Goal: Task Accomplishment & Management: Use online tool/utility

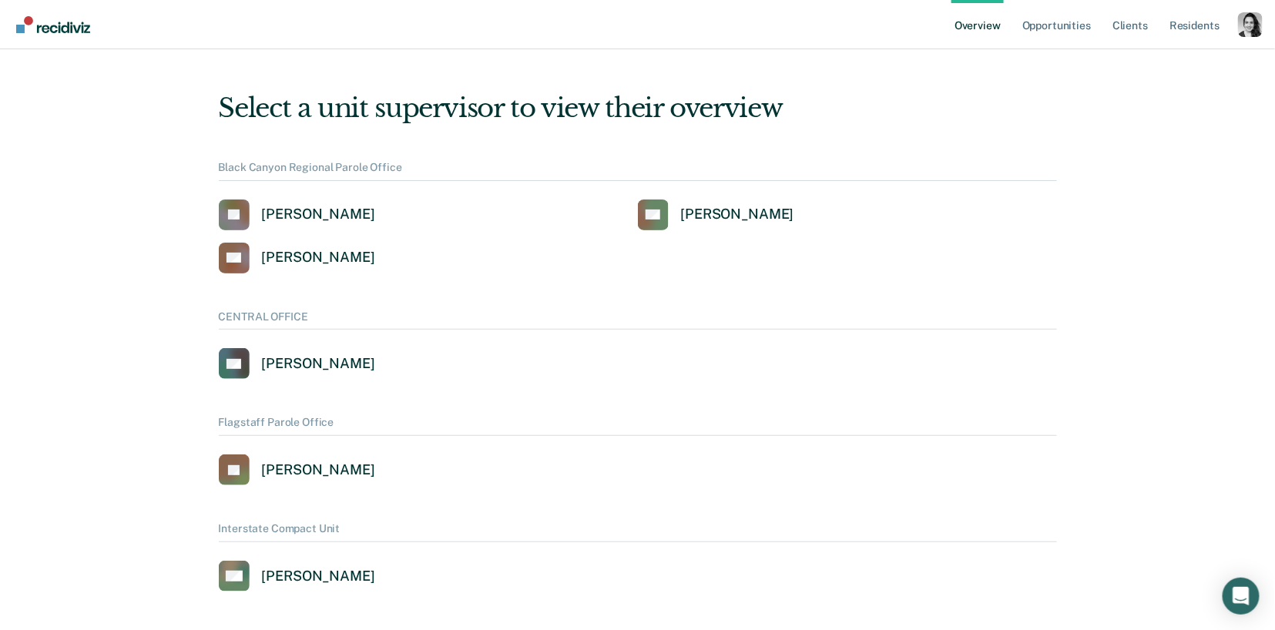
click at [1256, 18] on div "Profile dropdown button" at bounding box center [1250, 24] width 25 height 25
click at [1144, 60] on link "Profile" at bounding box center [1188, 61] width 124 height 13
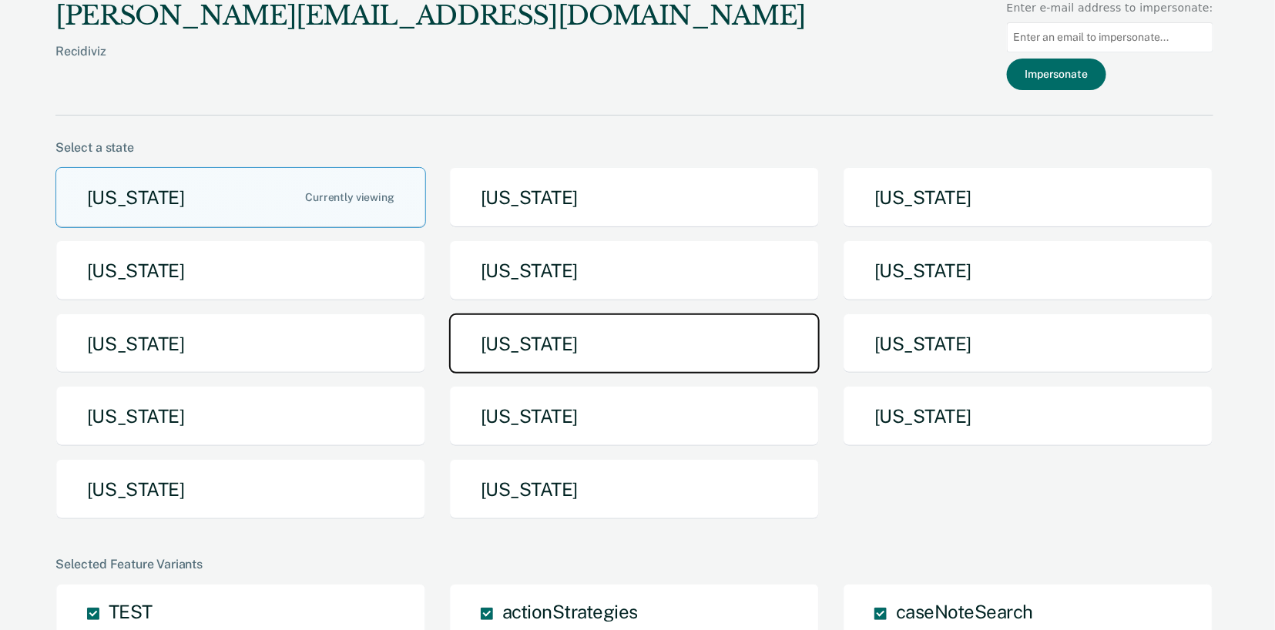
click at [598, 355] on button "[US_STATE]" at bounding box center [634, 343] width 370 height 61
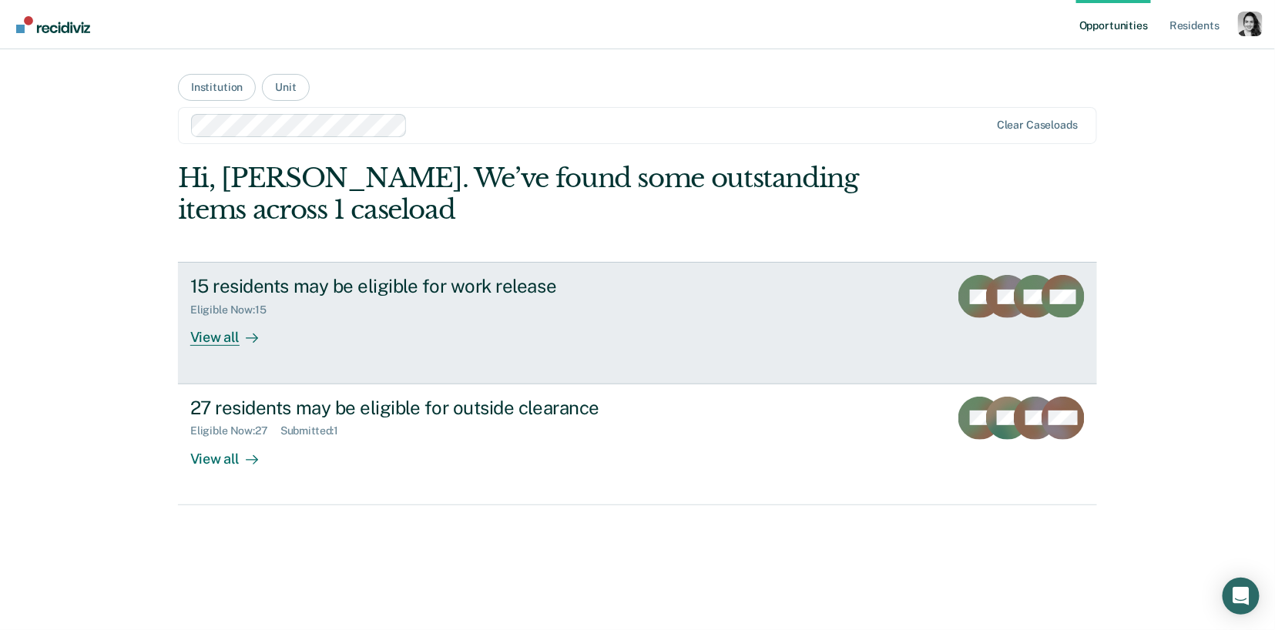
click at [466, 283] on div "15 residents may be eligible for work release" at bounding box center [460, 286] width 541 height 22
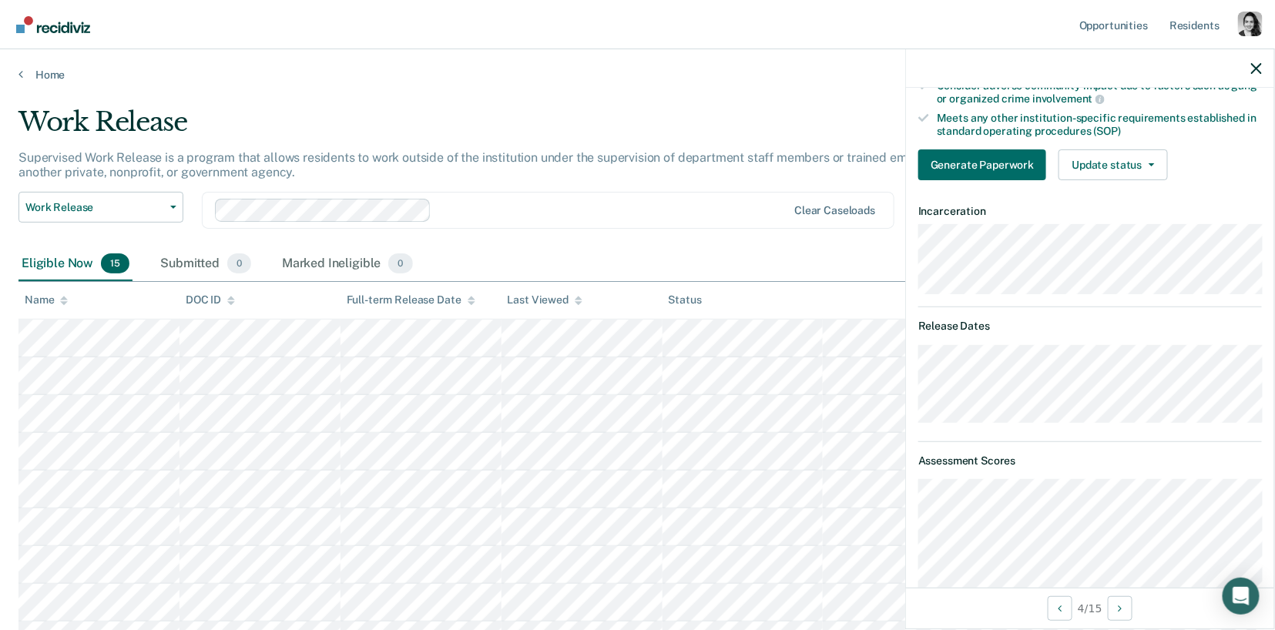
scroll to position [451, 0]
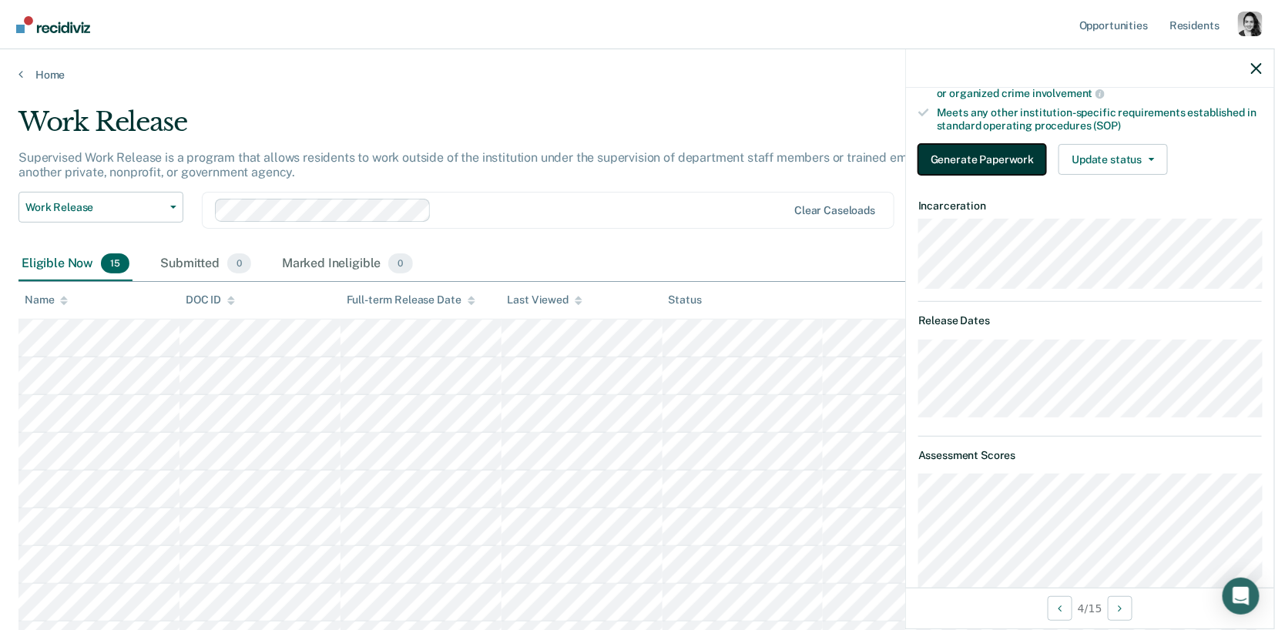
click at [1004, 155] on button "Generate Paperwork" at bounding box center [982, 159] width 128 height 31
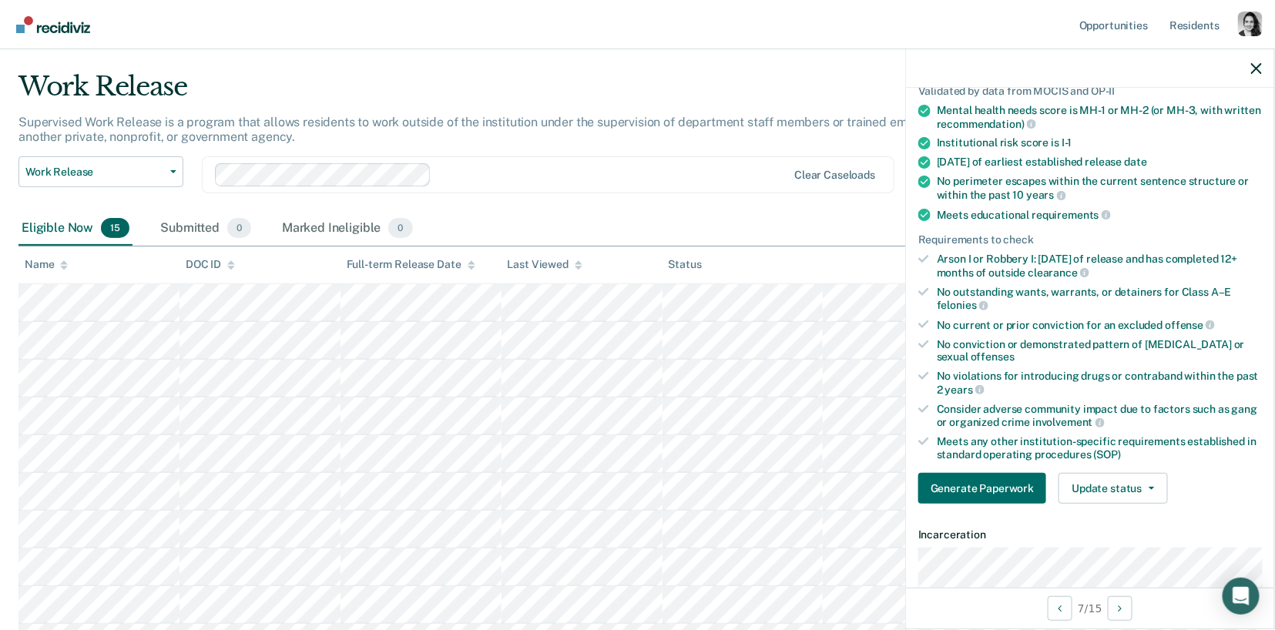
scroll to position [118, 0]
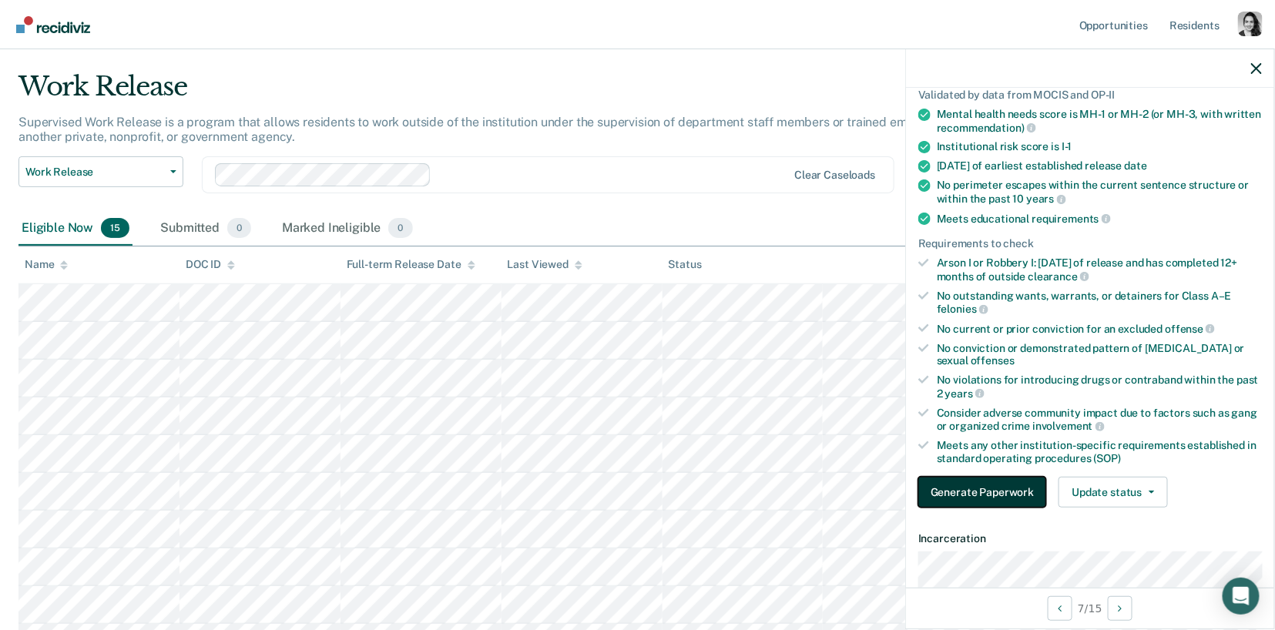
click at [998, 484] on button "Generate Paperwork" at bounding box center [982, 492] width 128 height 31
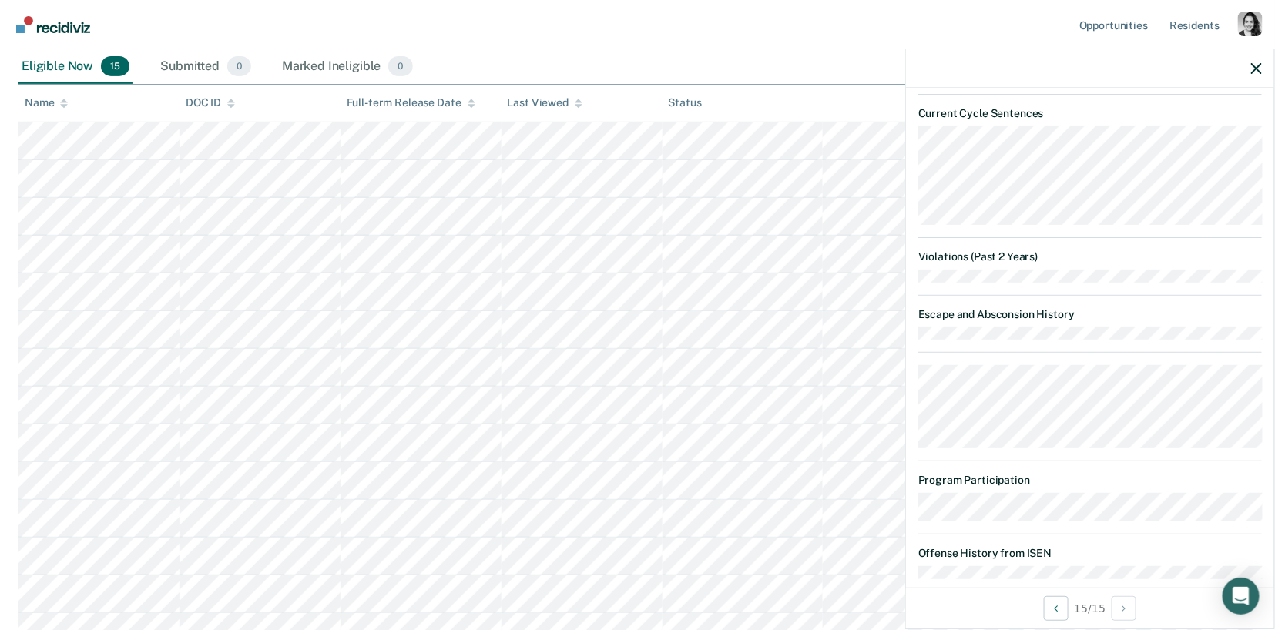
scroll to position [0, 0]
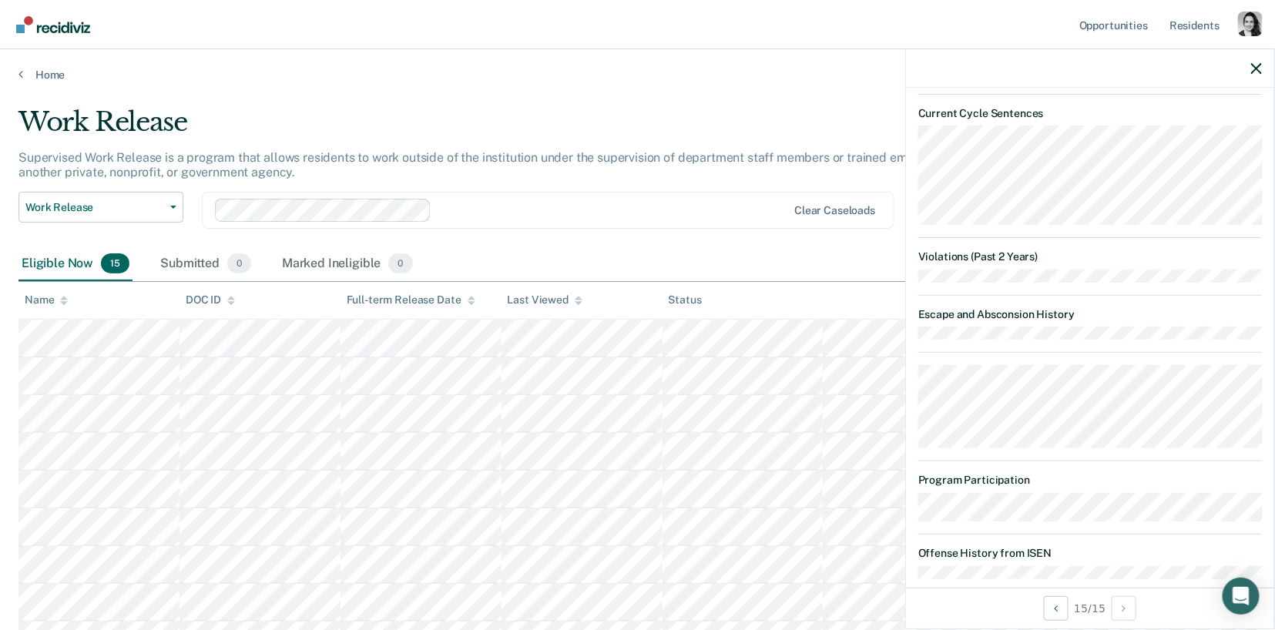
click at [559, 220] on div at bounding box center [501, 210] width 573 height 23
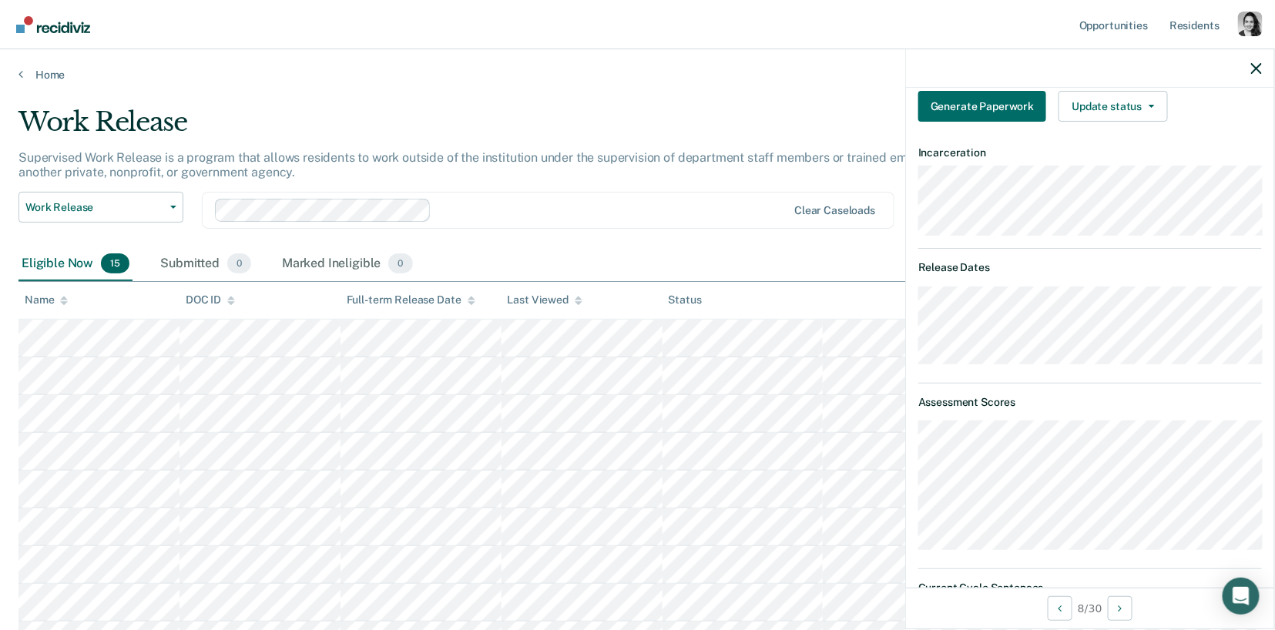
scroll to position [421, 0]
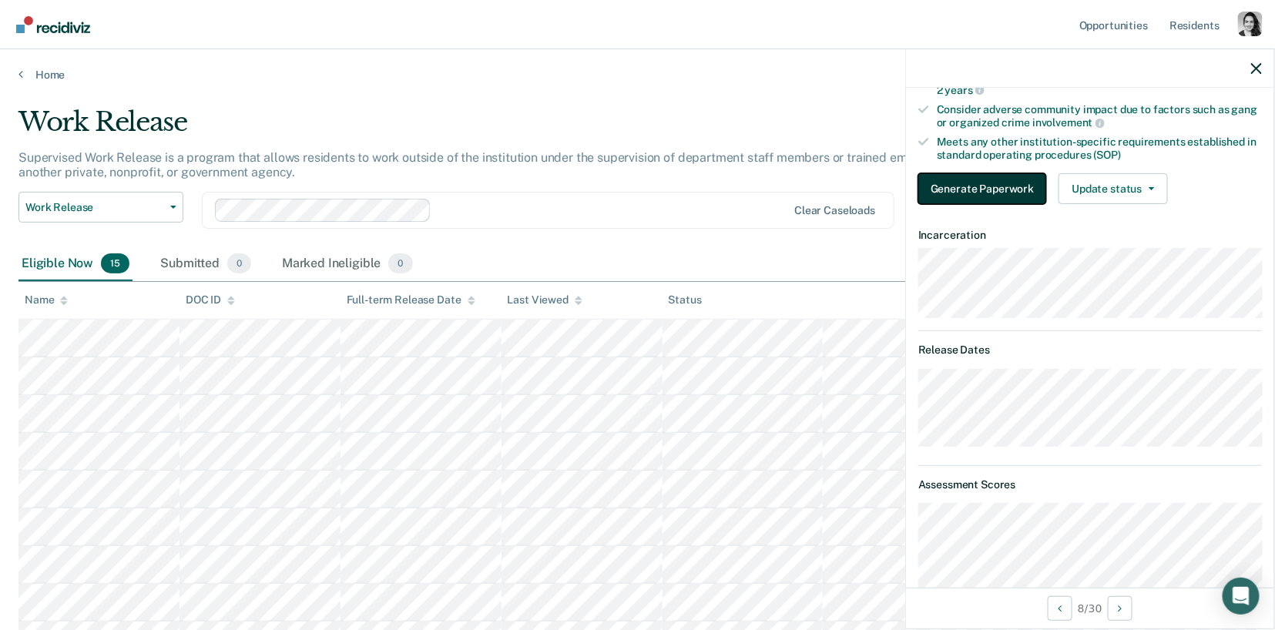
click at [987, 186] on button "Generate Paperwork" at bounding box center [982, 188] width 128 height 31
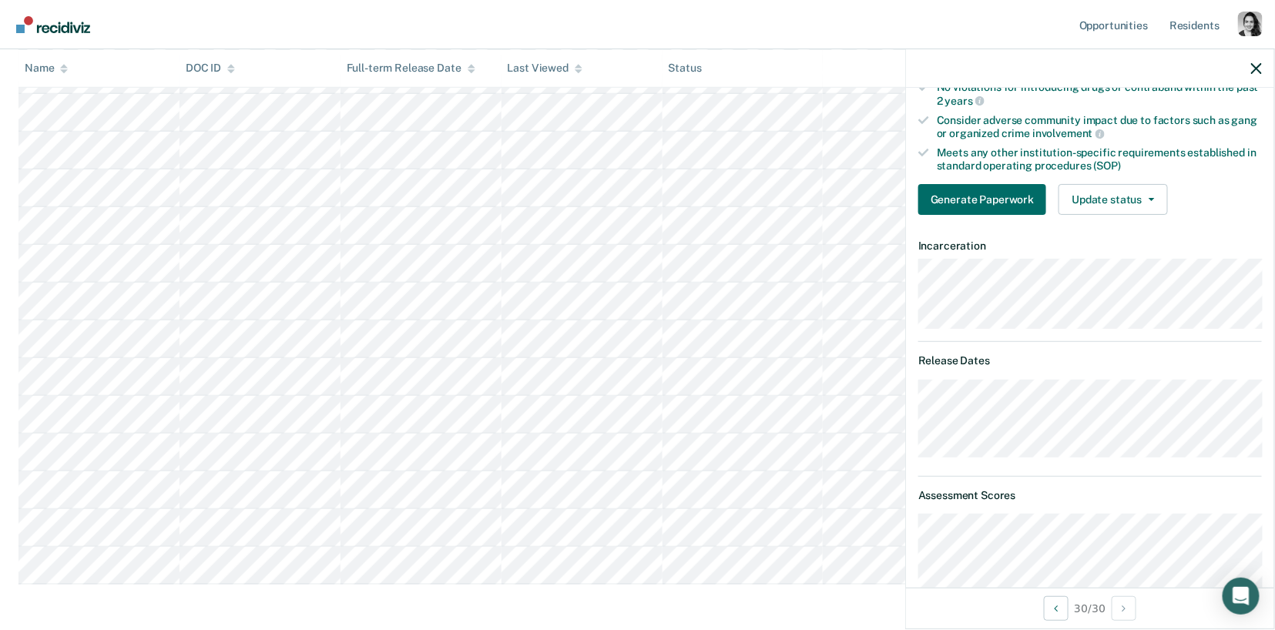
scroll to position [262, 0]
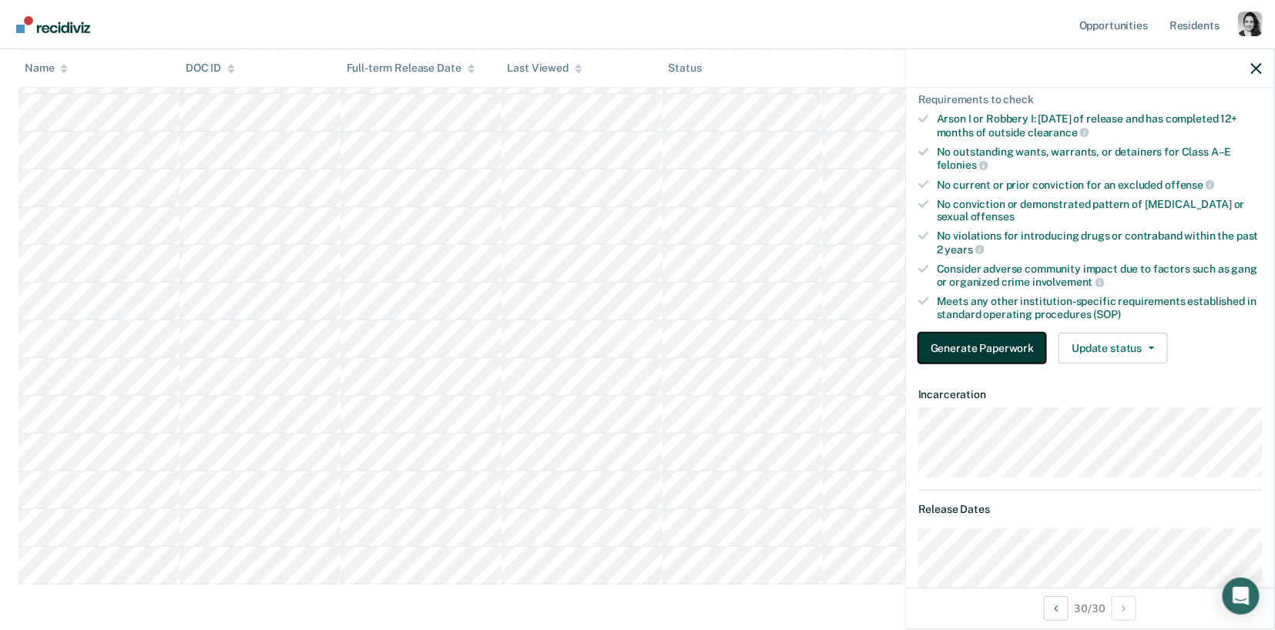
click at [990, 340] on button "Generate Paperwork" at bounding box center [982, 348] width 128 height 31
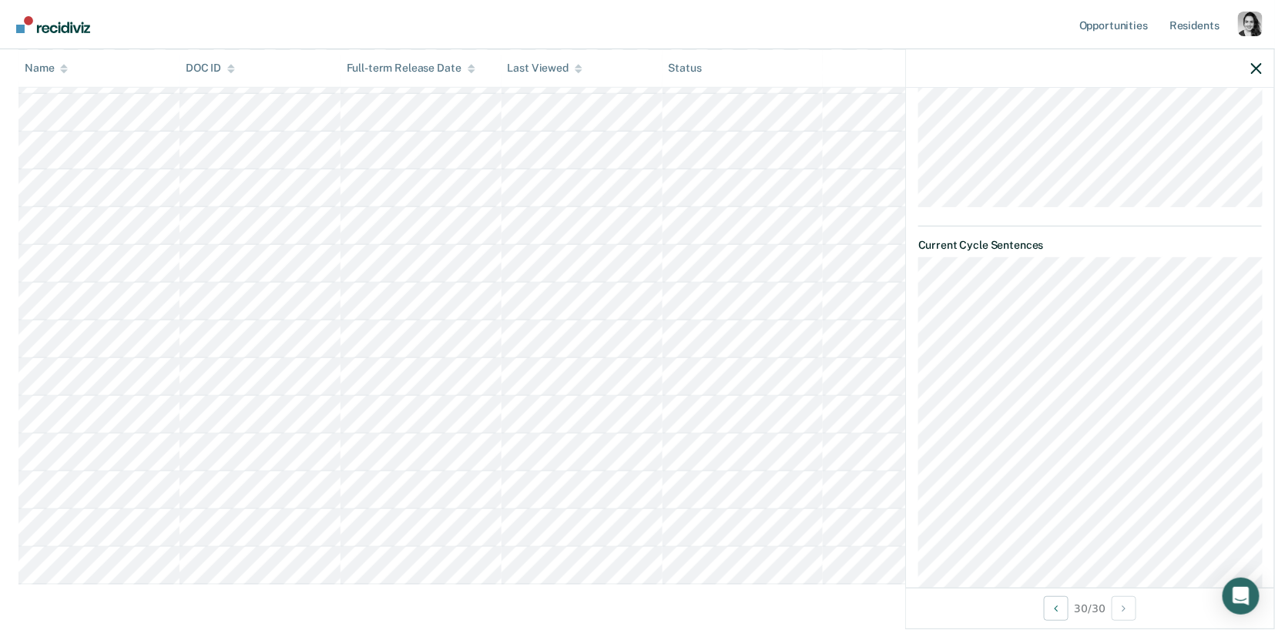
scroll to position [846, 0]
